Goal: Submit feedback/report problem

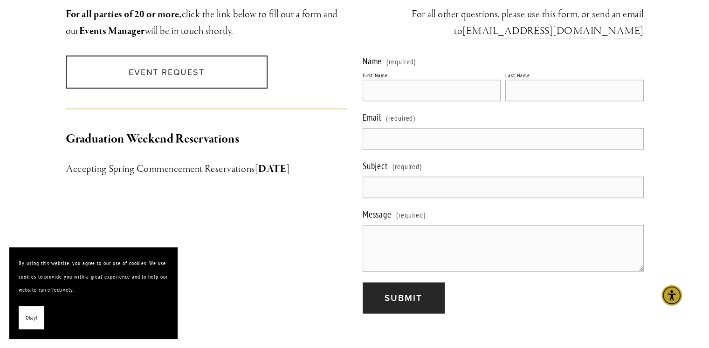
scroll to position [870, 0]
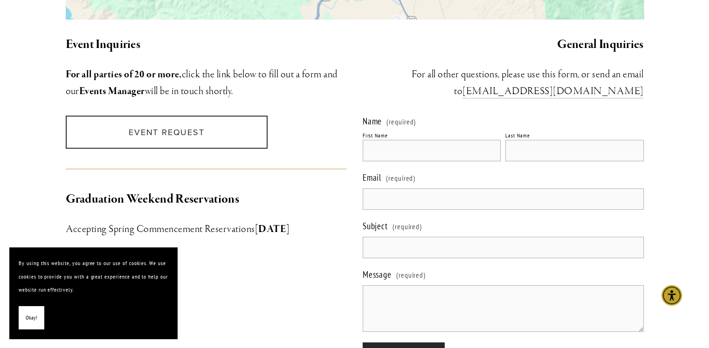
drag, startPoint x: 425, startPoint y: 191, endPoint x: 405, endPoint y: 222, distance: 36.3
click at [425, 191] on input "Email (required)" at bounding box center [503, 198] width 281 height 21
type input "[PERSON_NAME][EMAIL_ADDRESS][DOMAIN_NAME]"
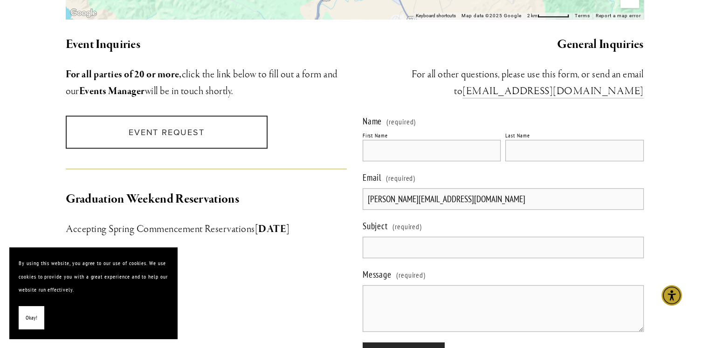
type input "[PERSON_NAME]"
click at [418, 303] on textarea "Message (required)" at bounding box center [503, 308] width 281 height 47
paste textarea "Novo, Leads for Novo are being missed on [PHONE_NUMBER] - especially after hour…"
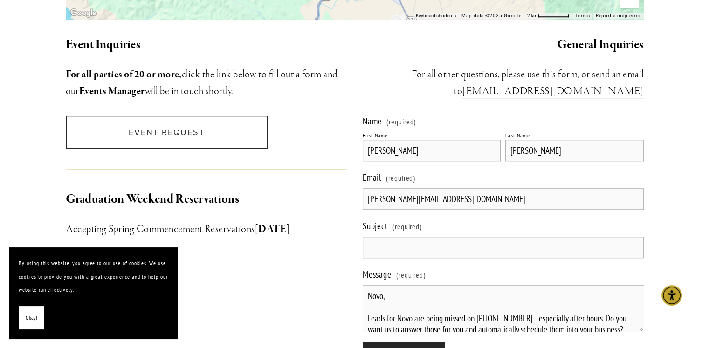
scroll to position [236, 0]
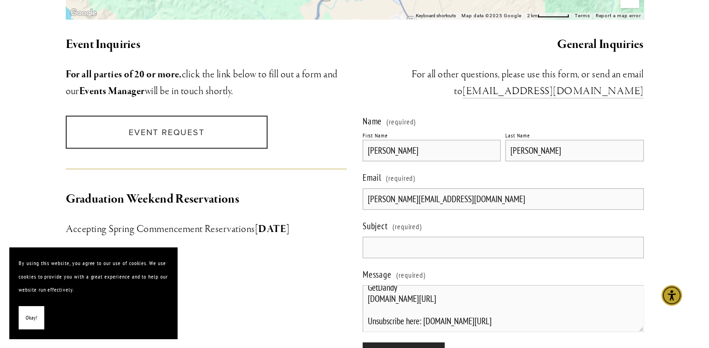
type textarea "Novo, Leads for Novo are being missed on [PHONE_NUMBER] - especially after hour…"
drag, startPoint x: 420, startPoint y: 235, endPoint x: 350, endPoint y: 232, distance: 70.0
click at [420, 237] on input "Subject (required)" at bounding box center [503, 247] width 281 height 21
paste input "20 Leads for Novo Missed on [PHONE_NUMBER]"
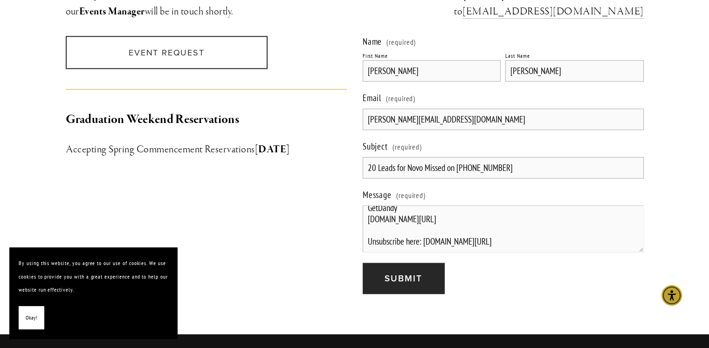
scroll to position [995, 0]
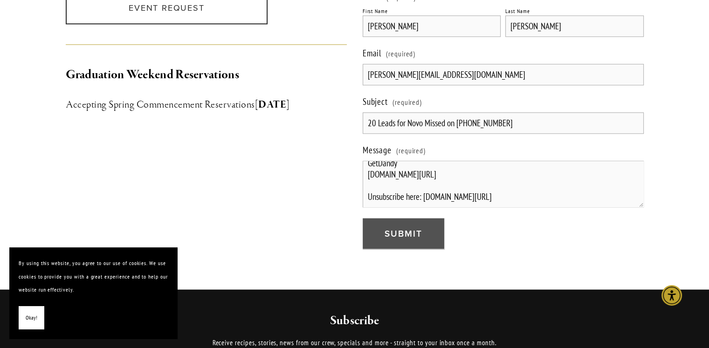
type input "20 Leads for Novo Missed on [PHONE_NUMBER]"
drag, startPoint x: 388, startPoint y: 222, endPoint x: 13, endPoint y: 242, distance: 376.0
click at [382, 222] on button "Submit Submit" at bounding box center [404, 233] width 82 height 31
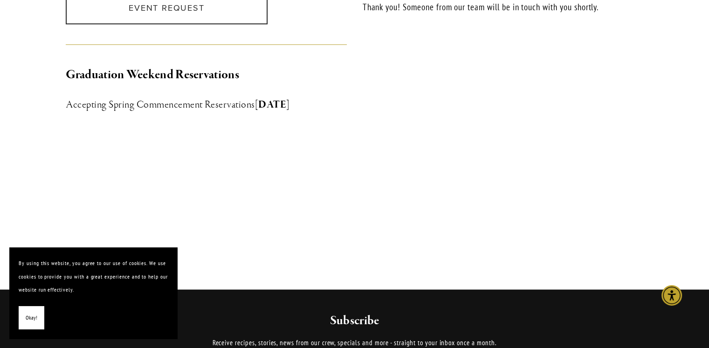
scroll to position [982, 0]
